Goal: Task Accomplishment & Management: Complete application form

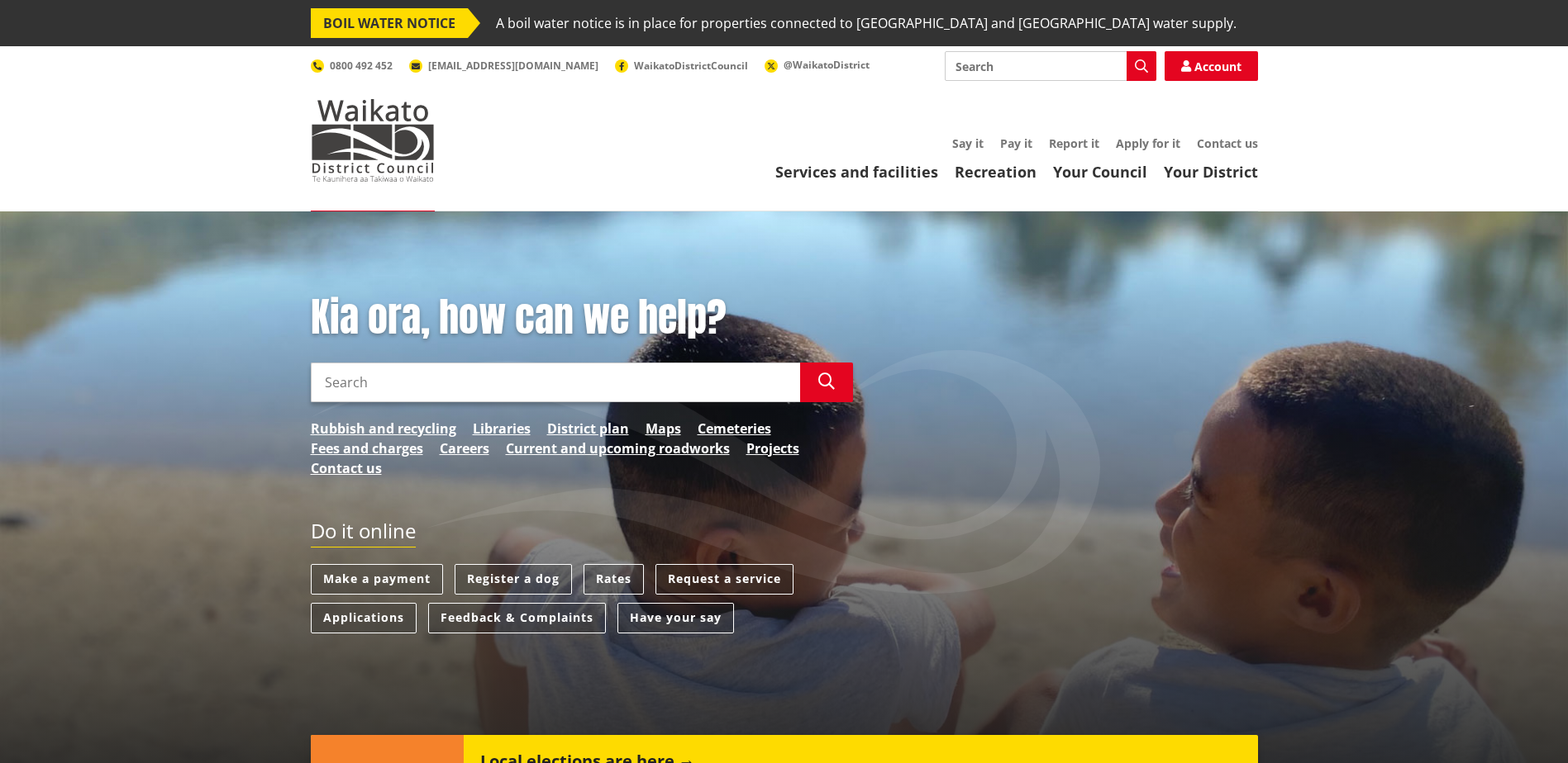
click at [352, 392] on input "Search" at bounding box center [555, 382] width 490 height 40
type input "report dog"
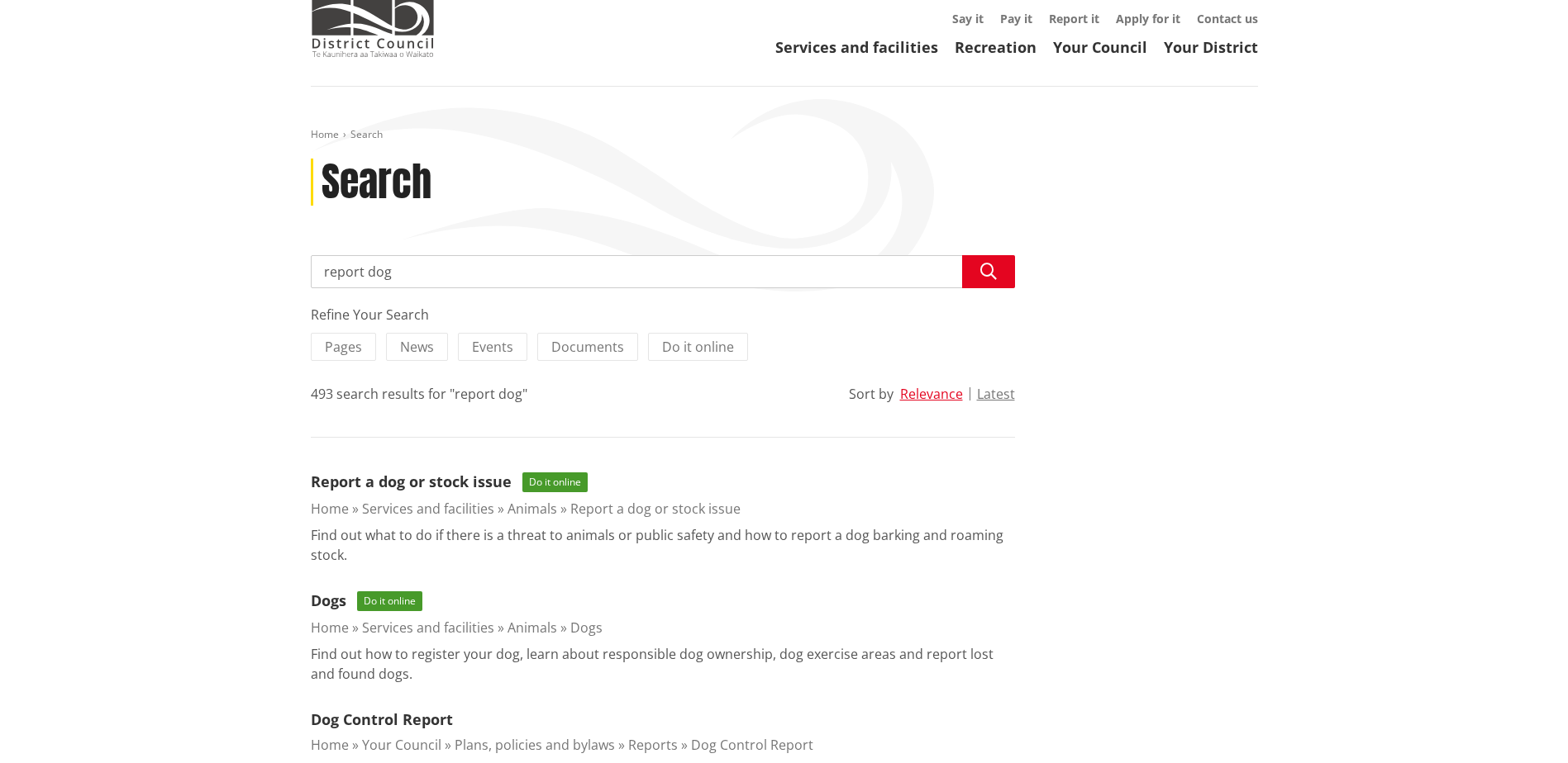
scroll to position [165, 0]
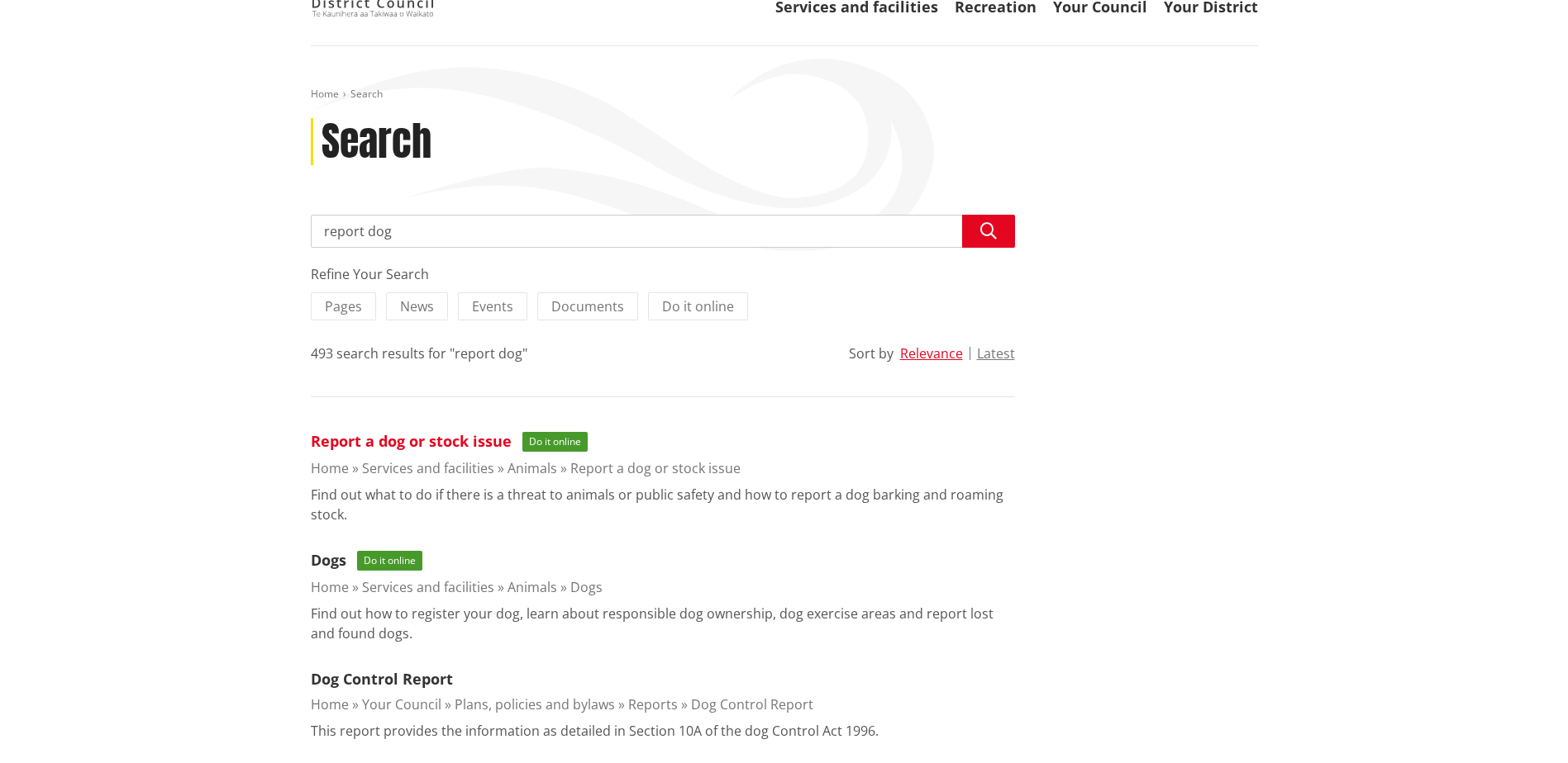
click at [449, 444] on link "Report a dog or stock issue" at bounding box center [412, 441] width 201 height 20
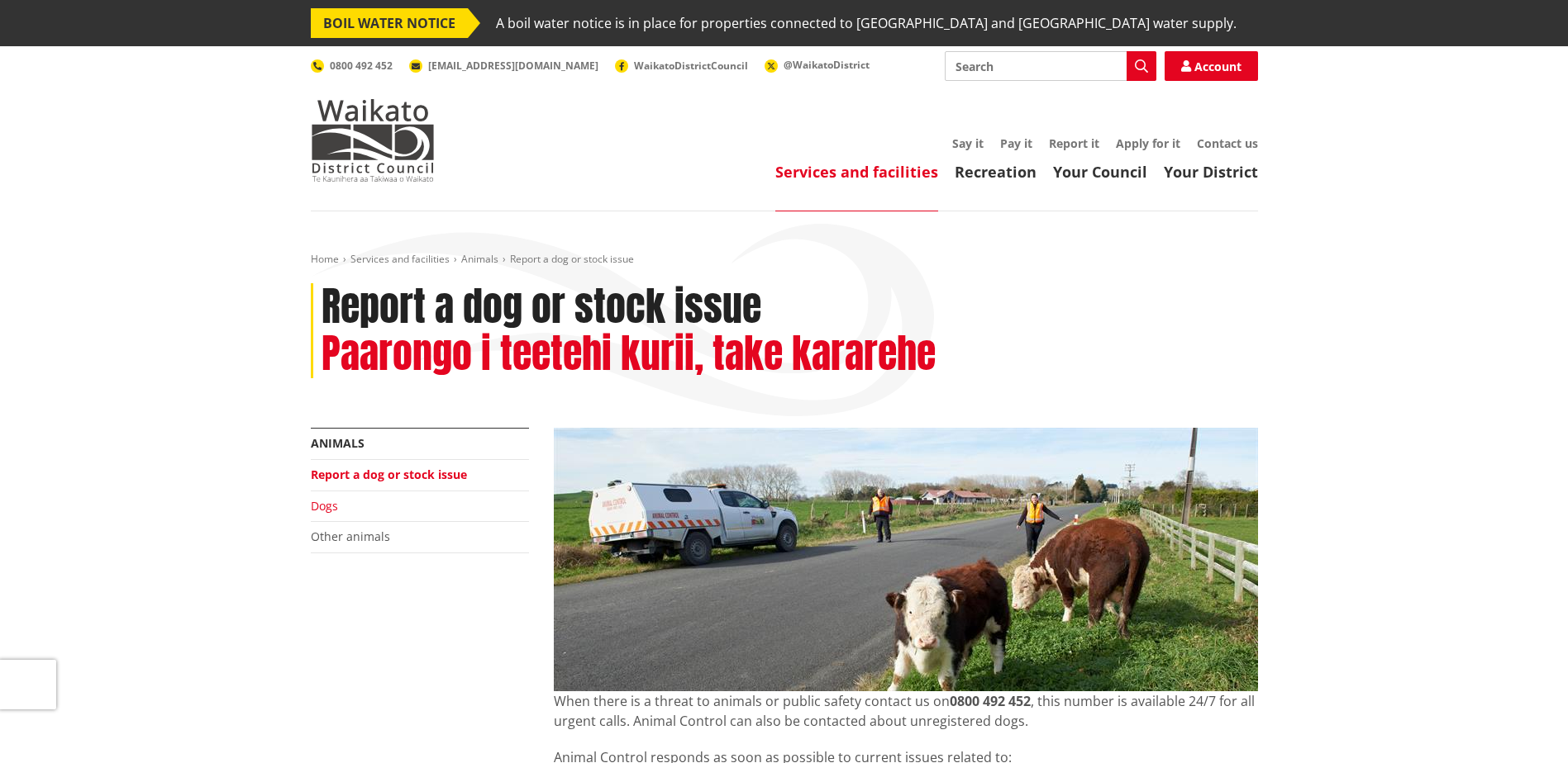
click at [323, 507] on link "Dogs" at bounding box center [325, 506] width 27 height 16
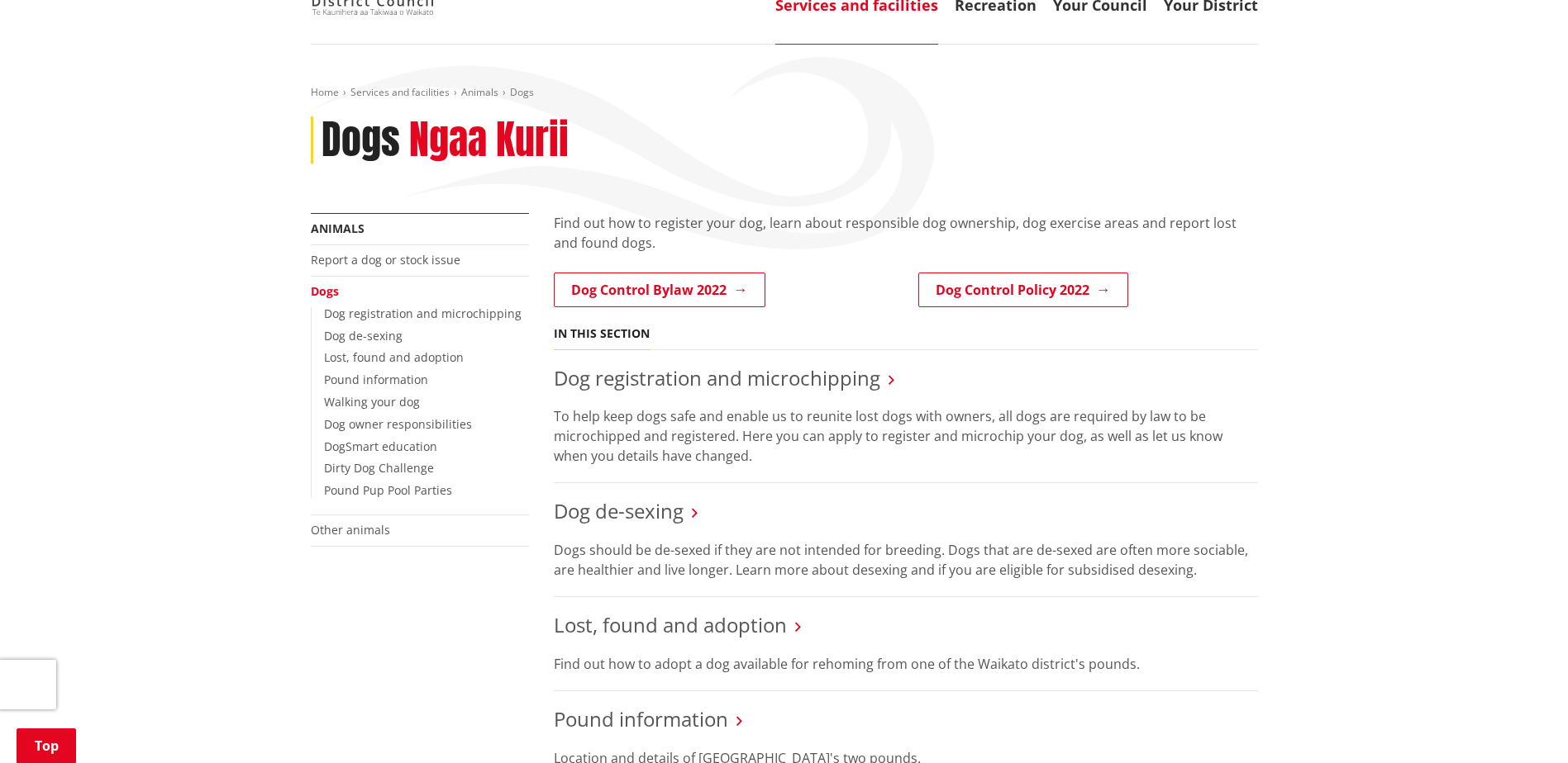
scroll to position [165, 0]
click at [394, 263] on link "Report a dog or stock issue" at bounding box center [385, 262] width 150 height 16
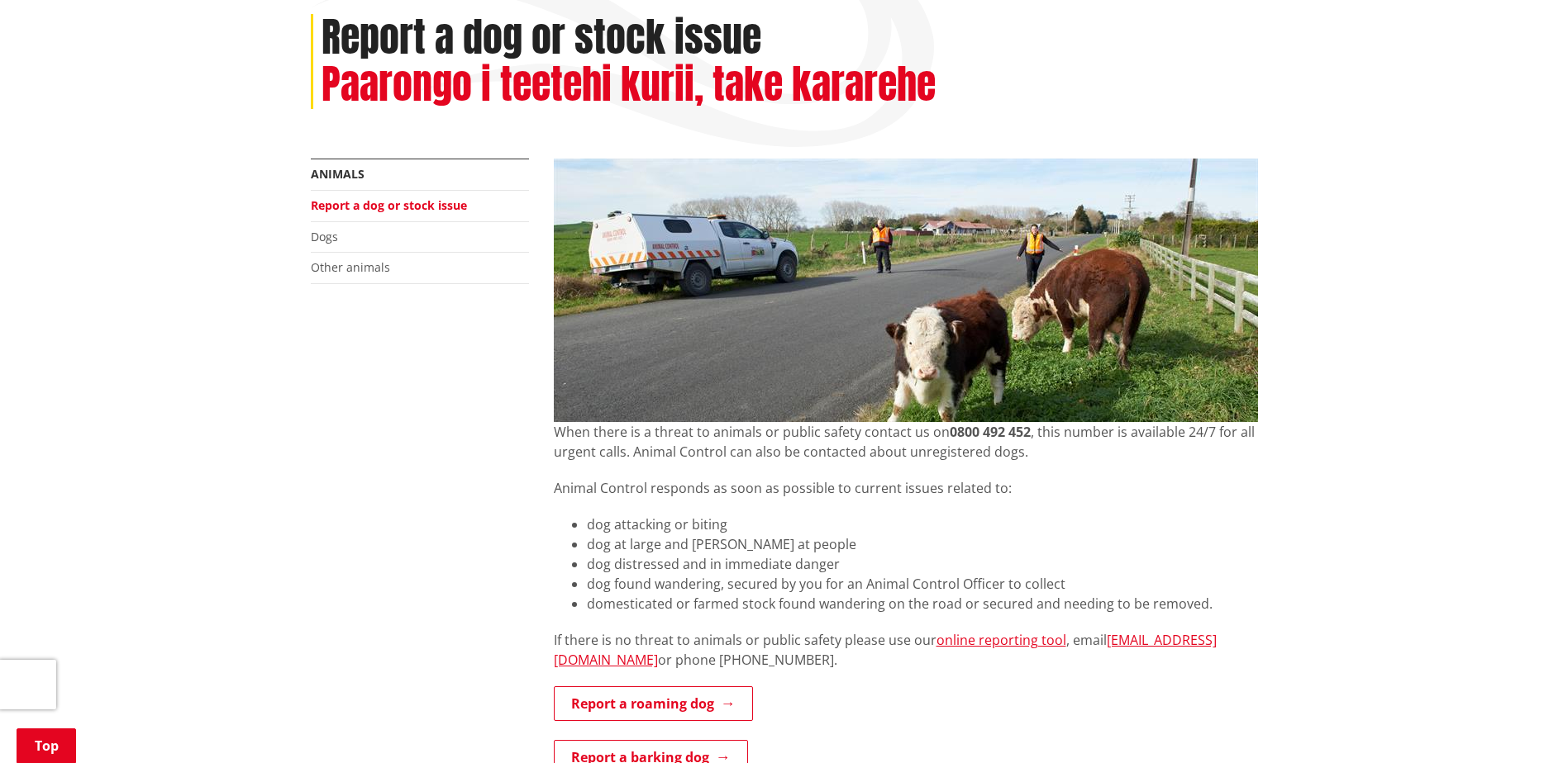
scroll to position [248, 0]
